Goal: Task Accomplishment & Management: Complete application form

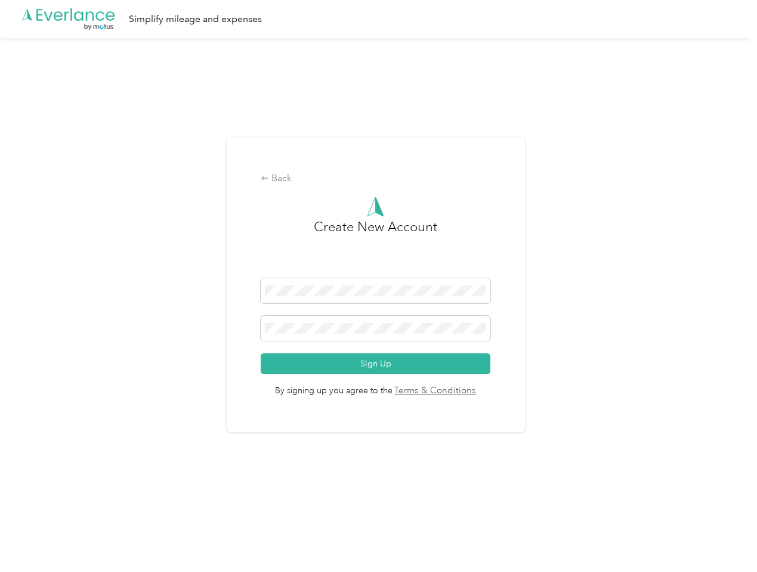
click at [378, 271] on h3 "Create New Account" at bounding box center [375, 247] width 123 height 61
click at [378, 19] on div ".cls-1 { fill: #00adee; } .cls-2 { fill: #fff; } .cls-3 { fill: #707372; } .cls…" at bounding box center [375, 19] width 751 height 38
click at [378, 179] on div "Back" at bounding box center [376, 179] width 230 height 14
click at [378, 364] on button "Sign Up" at bounding box center [376, 364] width 230 height 21
